Goal: Information Seeking & Learning: Learn about a topic

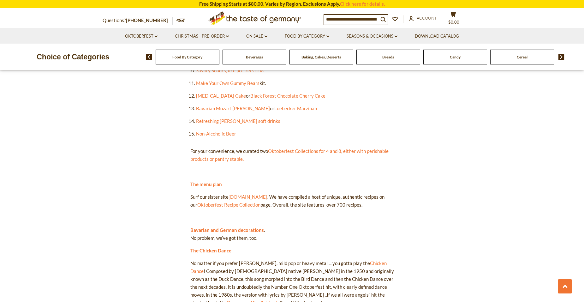
scroll to position [442, 0]
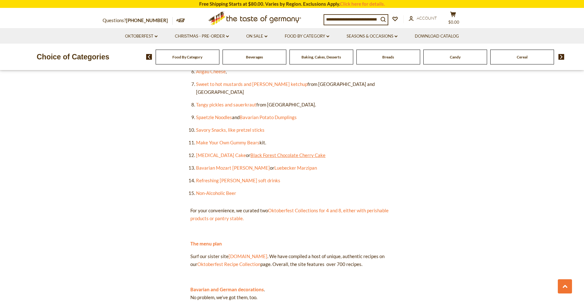
click at [293, 152] on link "Black Forest Chocolate Cherry Cake" at bounding box center [287, 155] width 75 height 6
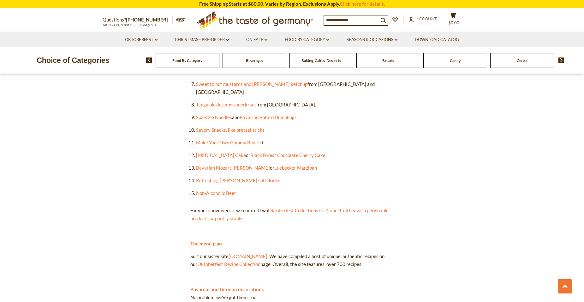
click at [204, 102] on link "Tangy pickles and sauerkraut" at bounding box center [226, 105] width 60 height 6
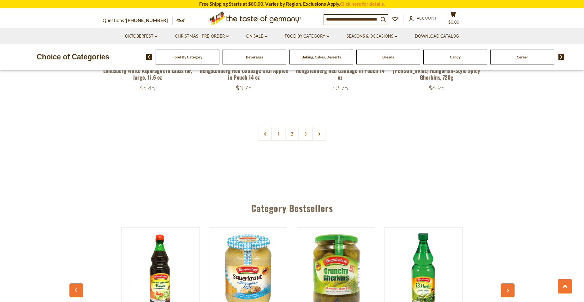
scroll to position [1611, 0]
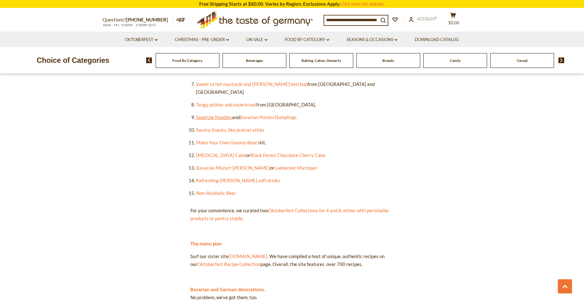
click at [229, 114] on link "Spaetzle Noodles" at bounding box center [214, 117] width 36 height 6
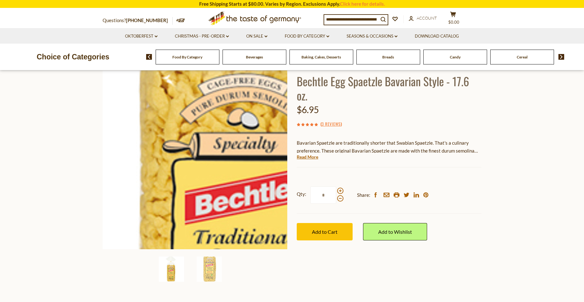
scroll to position [32, 0]
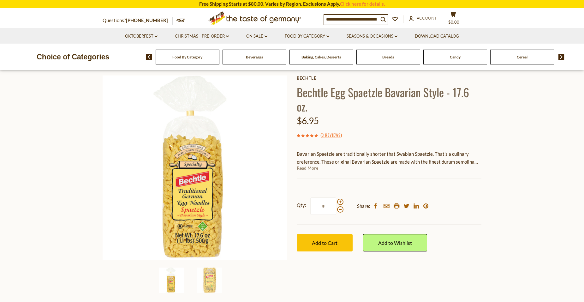
click at [306, 170] on link "Read More" at bounding box center [307, 168] width 21 height 6
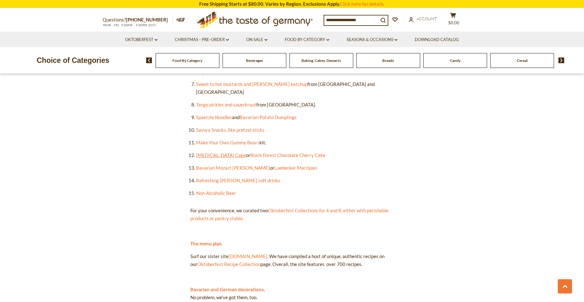
click at [211, 152] on link "Bee Sting Cake" at bounding box center [221, 155] width 50 height 6
